Goal: Contribute content: Add original content to the website for others to see

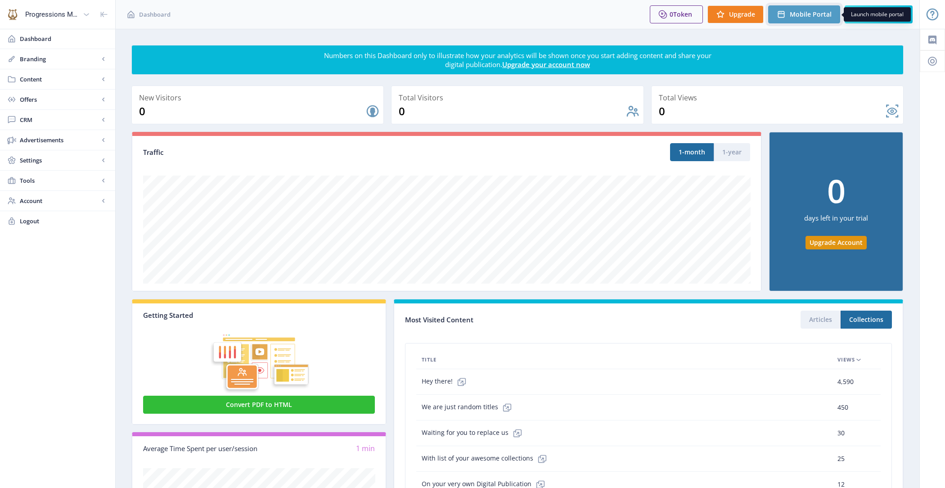
click at [807, 15] on span "Mobile Portal" at bounding box center [811, 14] width 42 height 7
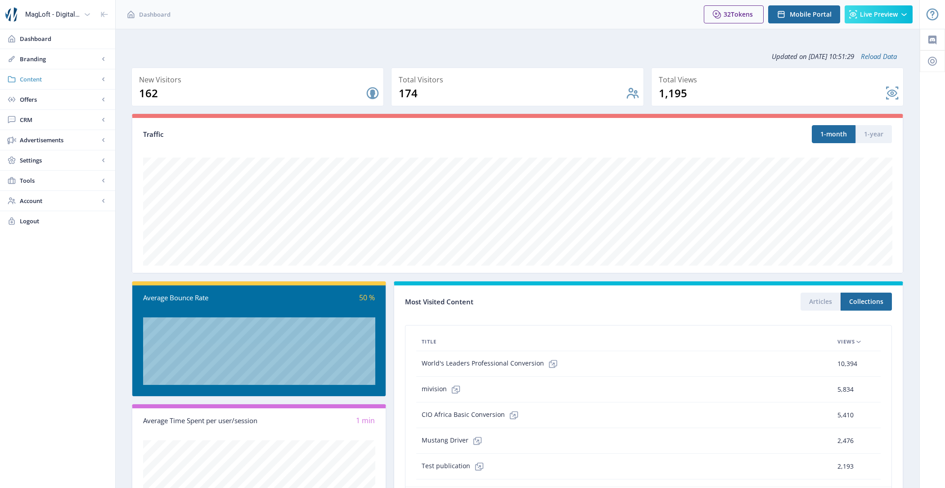
click at [62, 75] on span "Content" at bounding box center [59, 79] width 79 height 9
click at [62, 120] on span "Collections" at bounding box center [67, 119] width 77 height 9
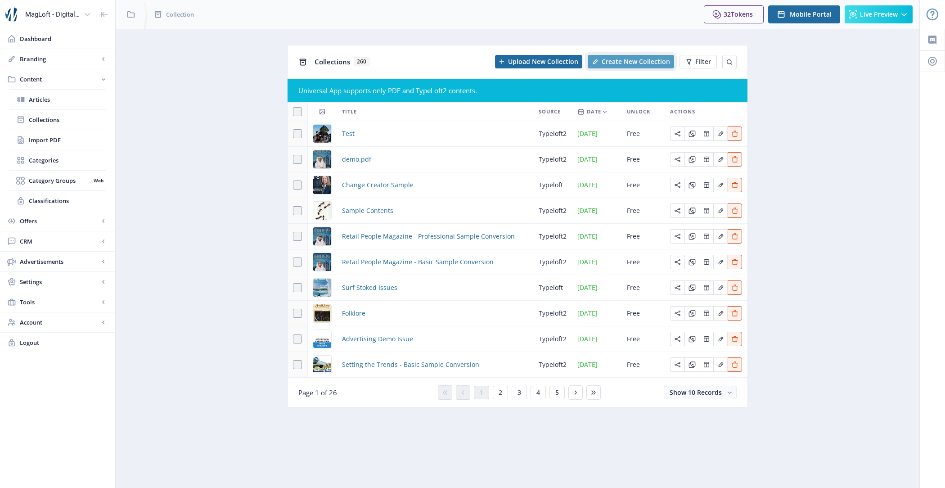
click at [634, 63] on span "Create New Collection" at bounding box center [636, 61] width 68 height 7
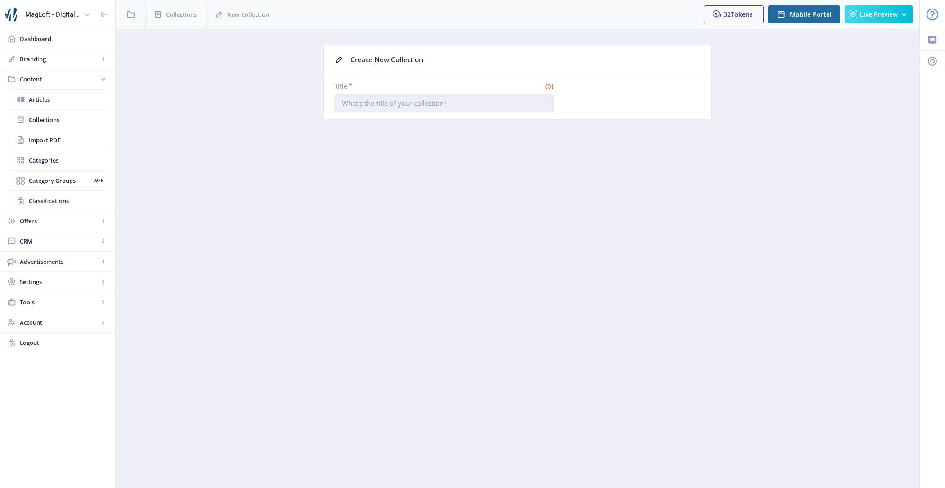
click at [414, 99] on input "Title *" at bounding box center [444, 103] width 220 height 18
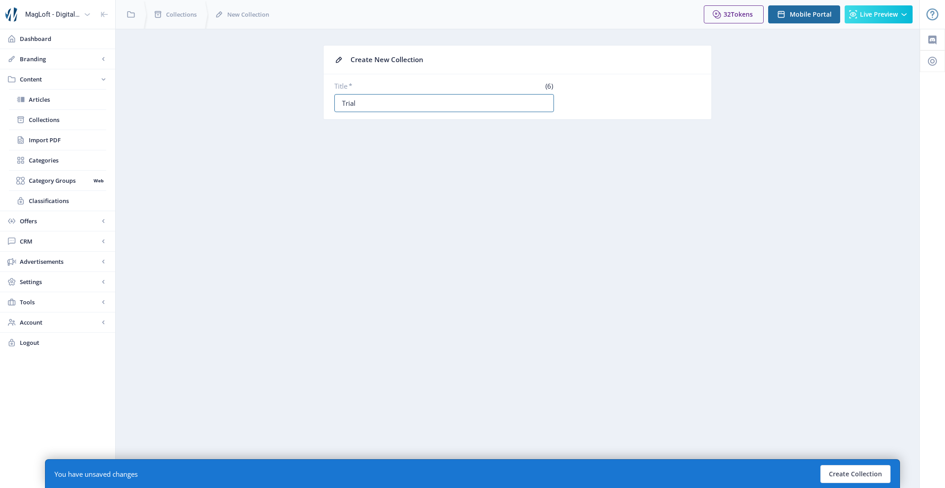
drag, startPoint x: 366, startPoint y: 106, endPoint x: 310, endPoint y: 105, distance: 56.3
click at [310, 105] on app-content-issue-new "Create New Collection Title * (6) Trial" at bounding box center [517, 89] width 772 height 88
type input "Test Content for PDF"
click at [849, 475] on button "Create Collection" at bounding box center [855, 474] width 70 height 18
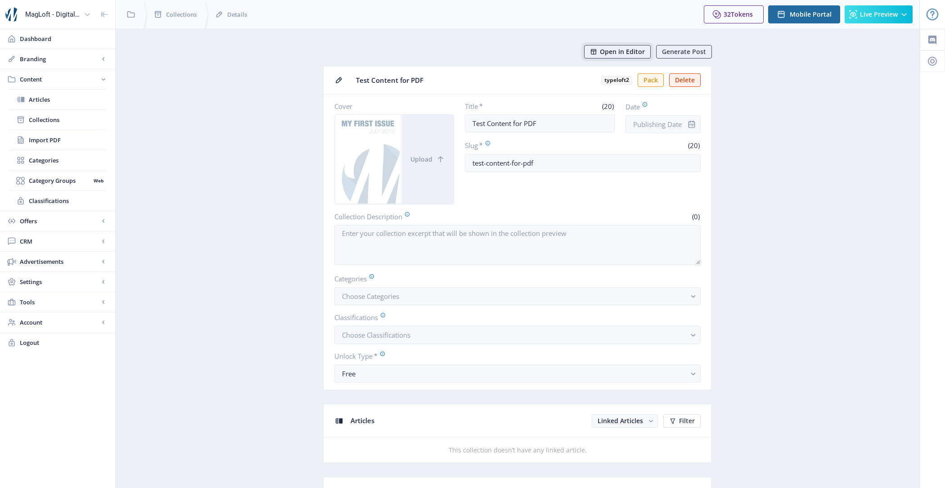
click at [609, 50] on span "Open in Editor" at bounding box center [622, 51] width 45 height 7
click at [862, 19] on button "Live Preview" at bounding box center [879, 14] width 68 height 18
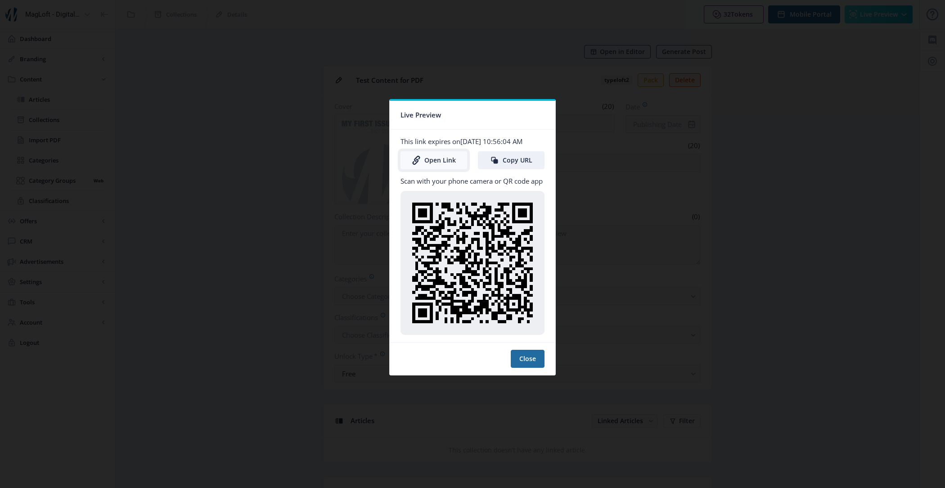
click at [433, 162] on link "Open Link" at bounding box center [433, 160] width 67 height 18
click at [518, 352] on button "Close" at bounding box center [528, 359] width 34 height 18
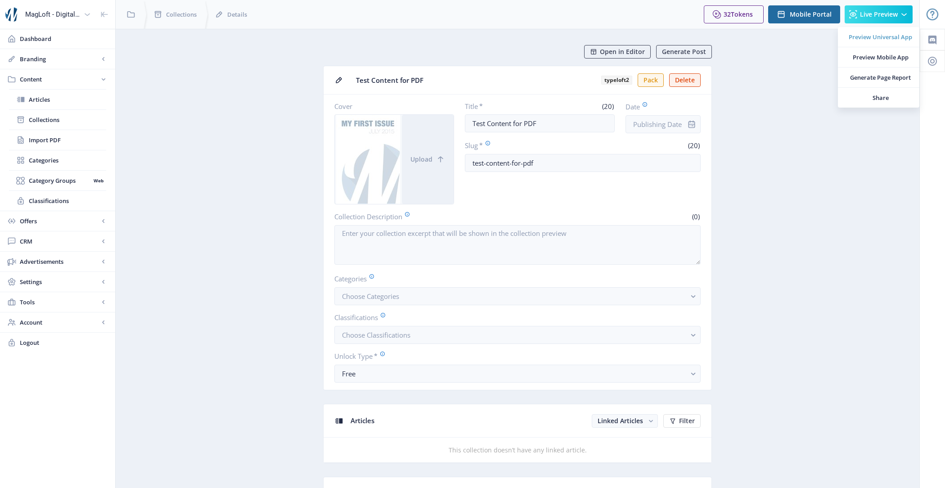
click at [868, 33] on span "Preview Universal App" at bounding box center [880, 36] width 63 height 9
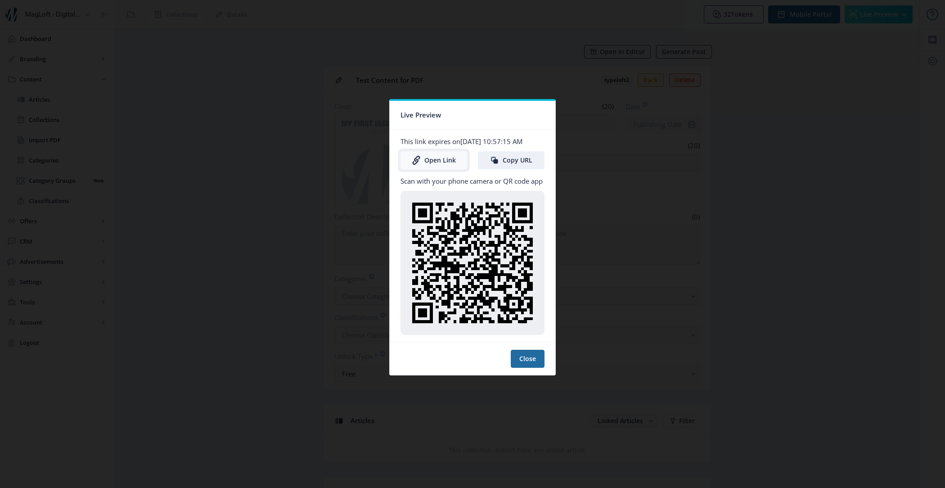
click at [450, 158] on link "Open Link" at bounding box center [433, 160] width 67 height 18
click at [521, 351] on button "Close" at bounding box center [528, 359] width 34 height 18
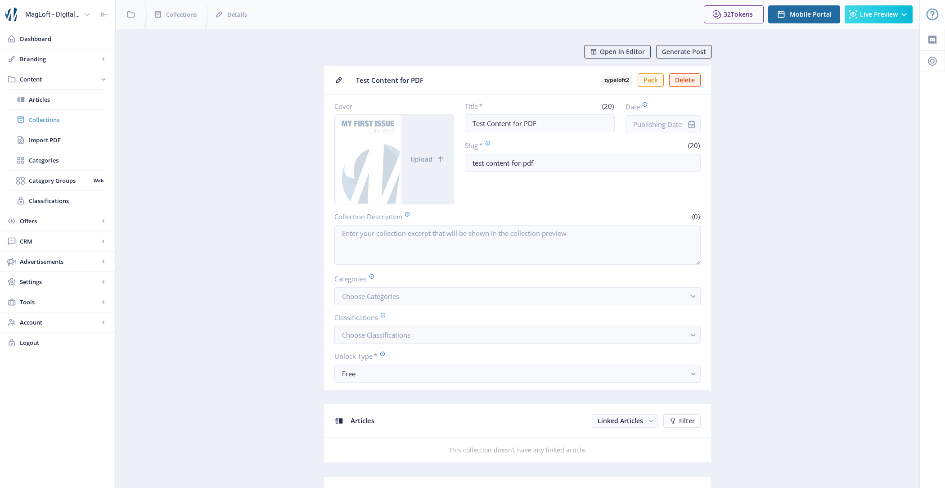
click at [43, 116] on span "Collections" at bounding box center [67, 119] width 77 height 9
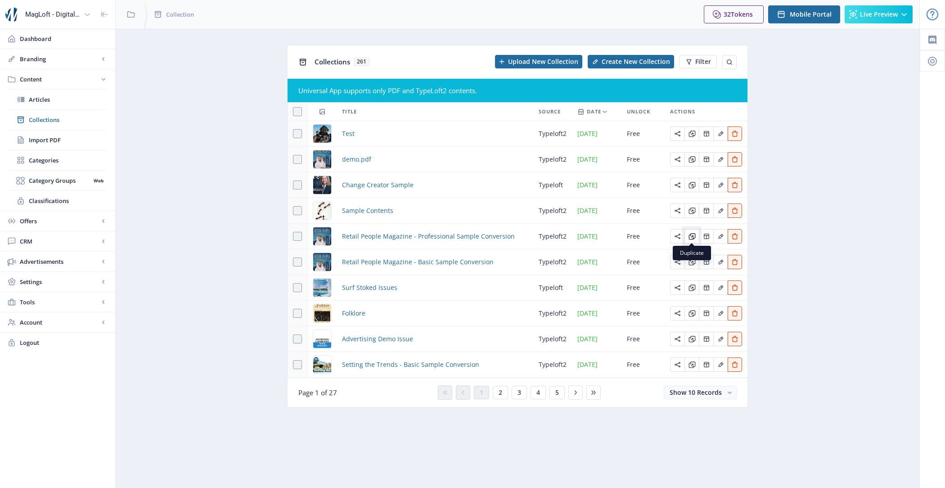
click at [693, 233] on icon "Edit page" at bounding box center [691, 236] width 7 height 7
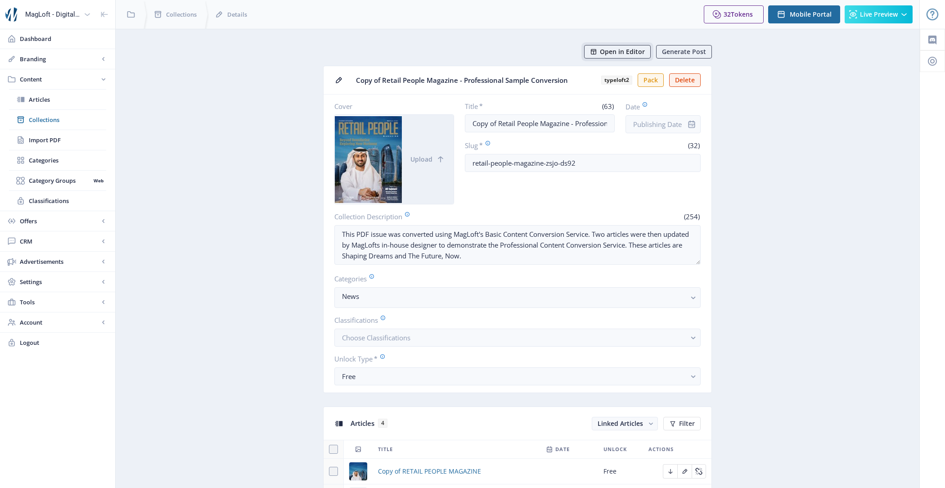
click at [606, 48] on span "Open in Editor" at bounding box center [622, 51] width 45 height 7
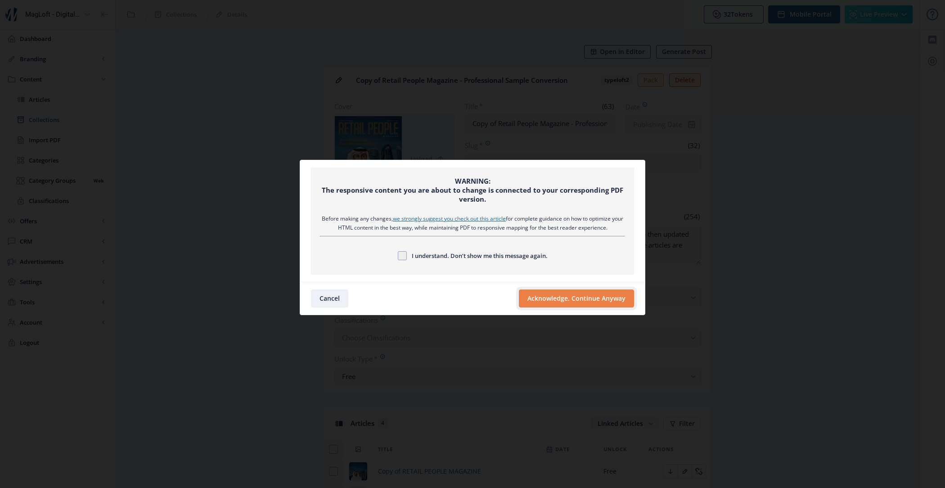
click at [569, 304] on button "Acknowledge, Continue Anyway" at bounding box center [576, 298] width 115 height 18
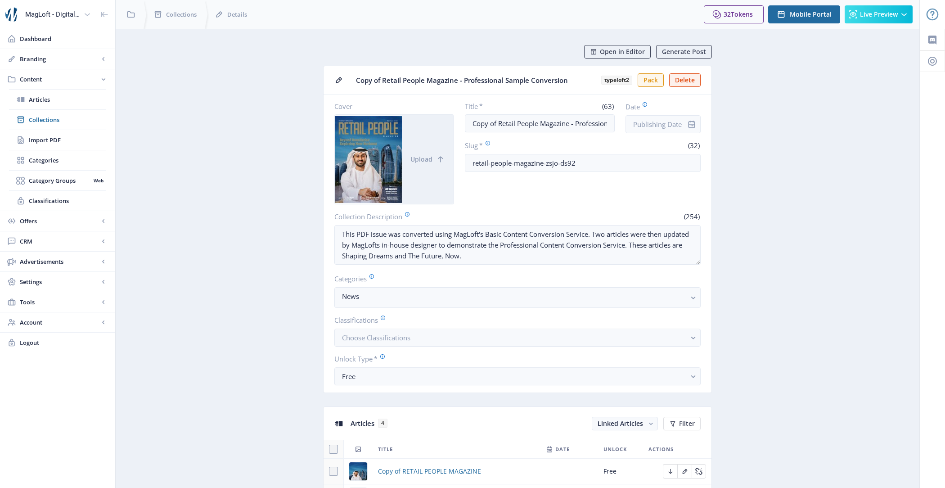
click at [875, 24] on div "32 Tokens Upgrade Mobile Portal Live Preview" at bounding box center [808, 14] width 223 height 29
click at [868, 16] on span "Live Preview" at bounding box center [879, 14] width 38 height 7
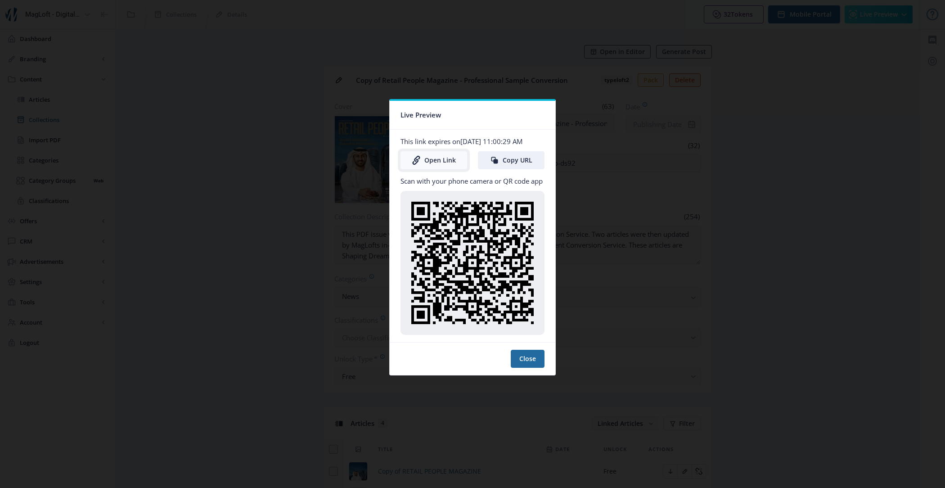
click at [431, 157] on link "Open Link" at bounding box center [433, 160] width 67 height 18
click at [531, 360] on button "Close" at bounding box center [528, 359] width 34 height 18
